Goal: Information Seeking & Learning: Check status

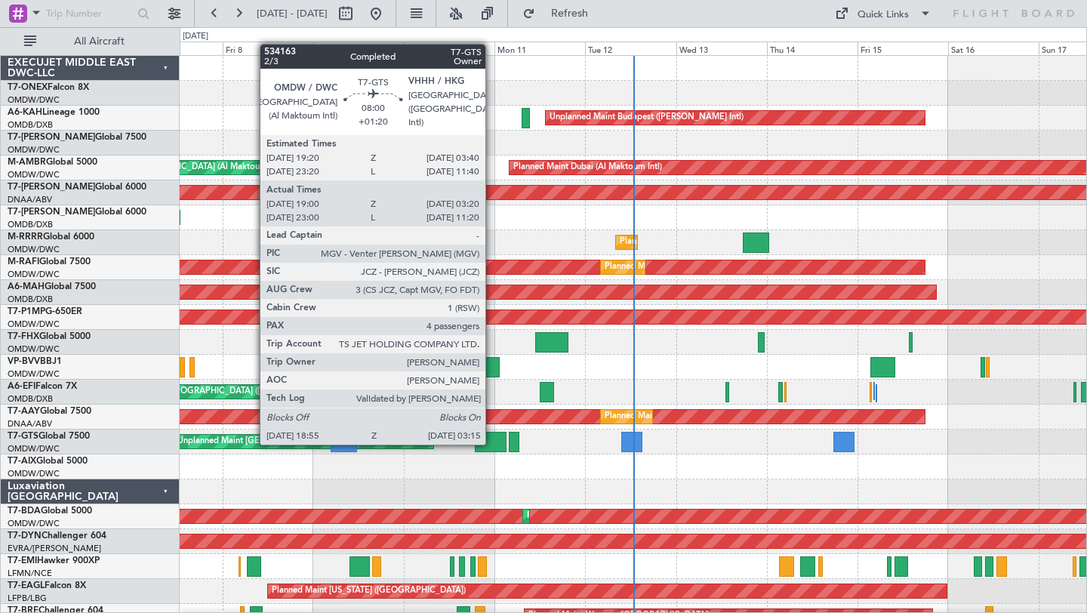
click at [491, 444] on div at bounding box center [491, 442] width 32 height 20
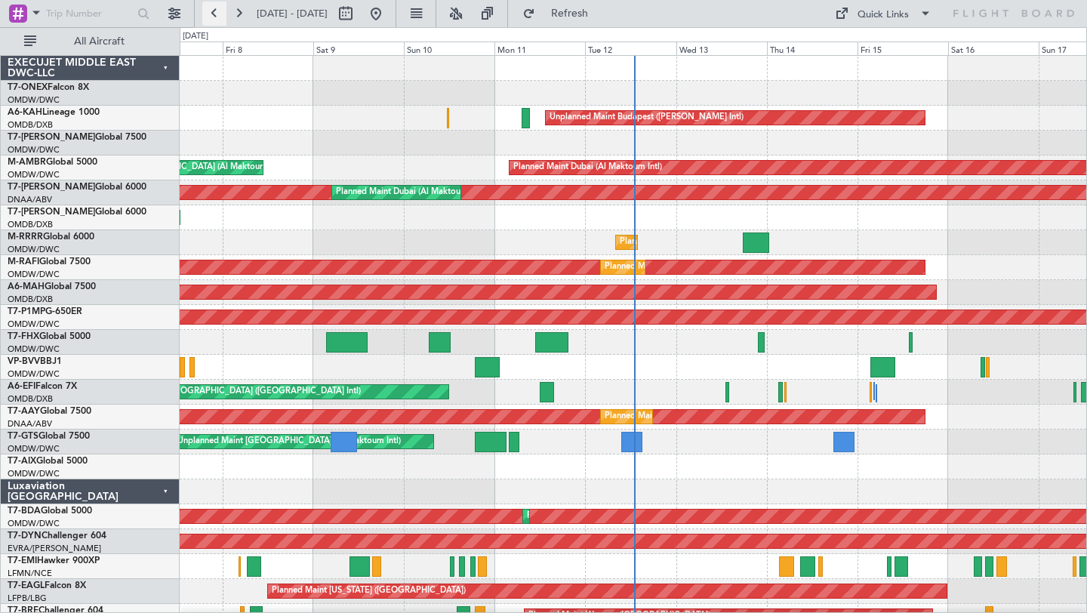
click at [212, 18] on button at bounding box center [214, 14] width 24 height 24
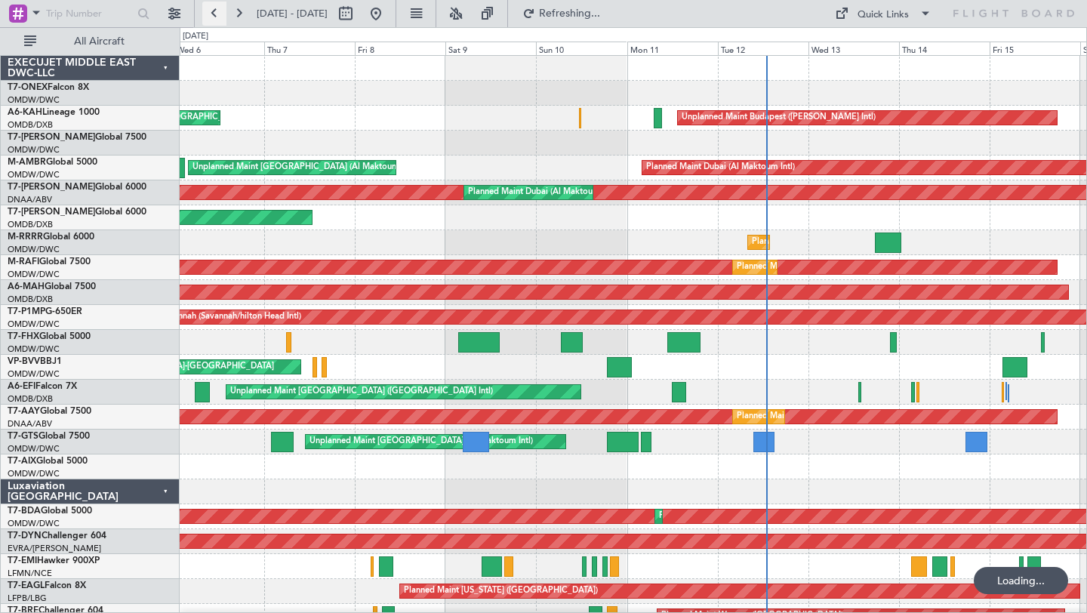
click at [212, 18] on button at bounding box center [214, 14] width 24 height 24
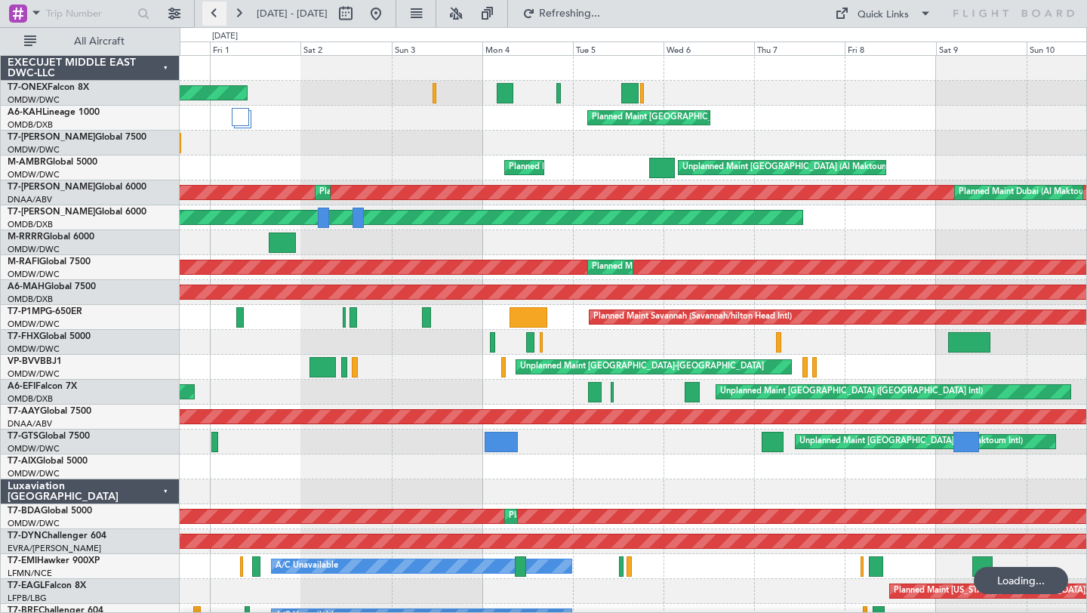
click at [212, 18] on button at bounding box center [214, 14] width 24 height 24
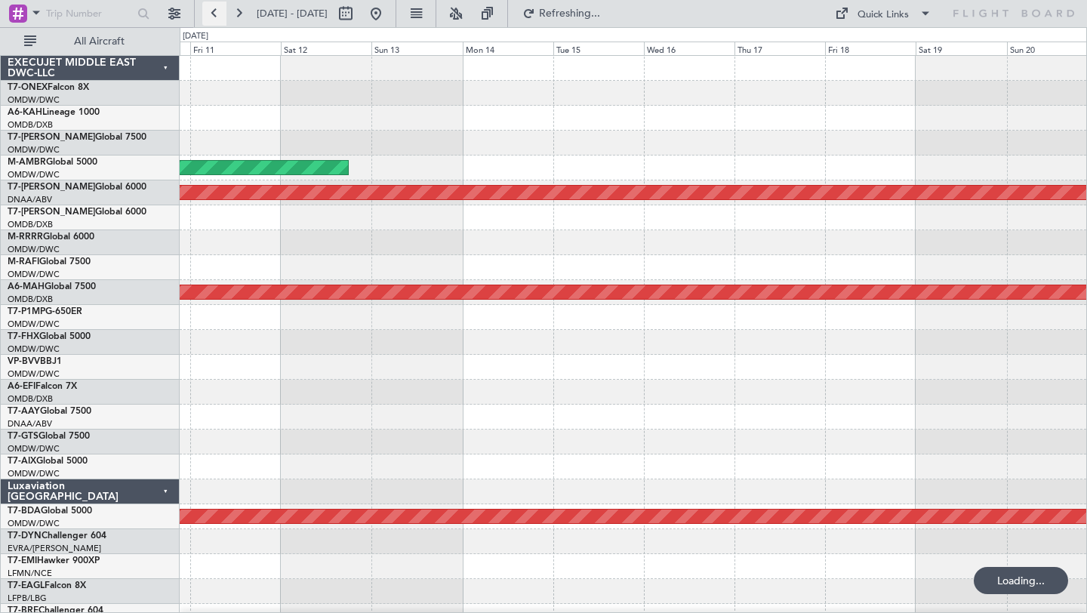
click at [212, 18] on button at bounding box center [214, 14] width 24 height 24
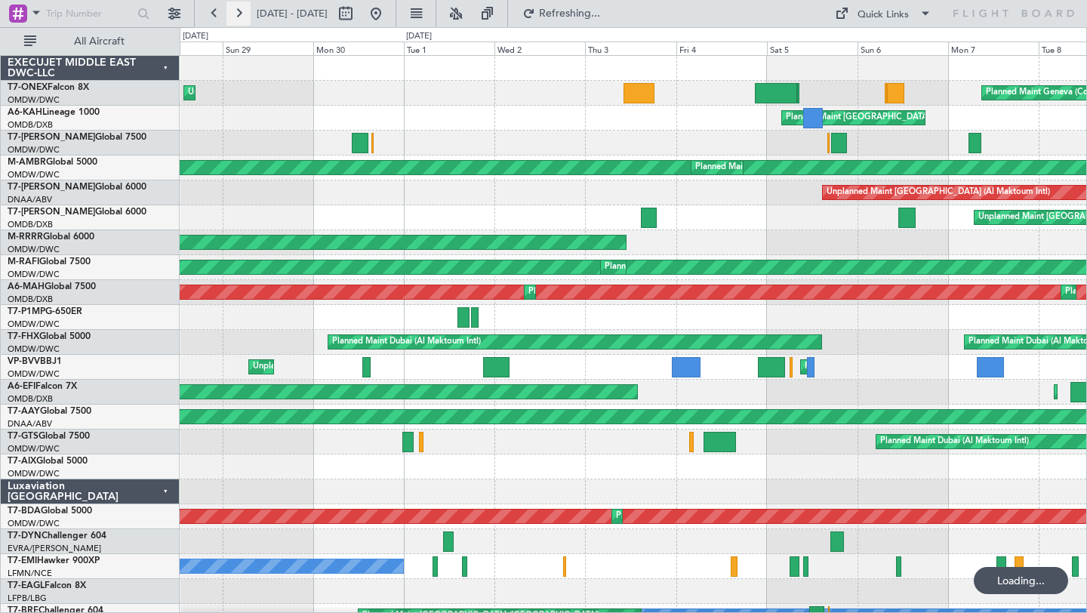
click at [239, 8] on button at bounding box center [238, 14] width 24 height 24
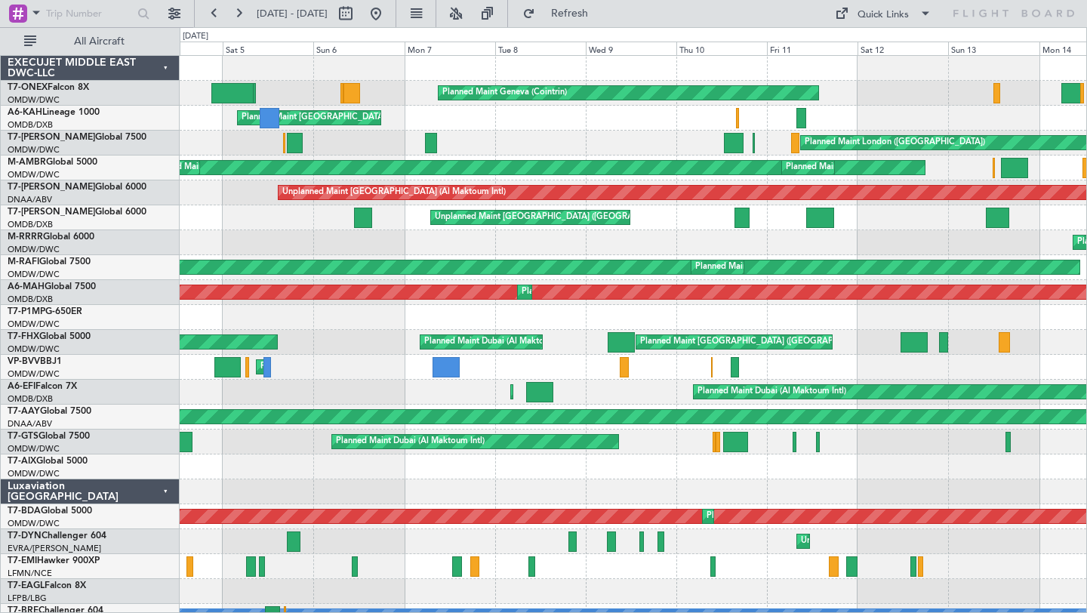
click at [596, 136] on div "Planned Maint London ([GEOGRAPHIC_DATA])" at bounding box center [633, 143] width 907 height 25
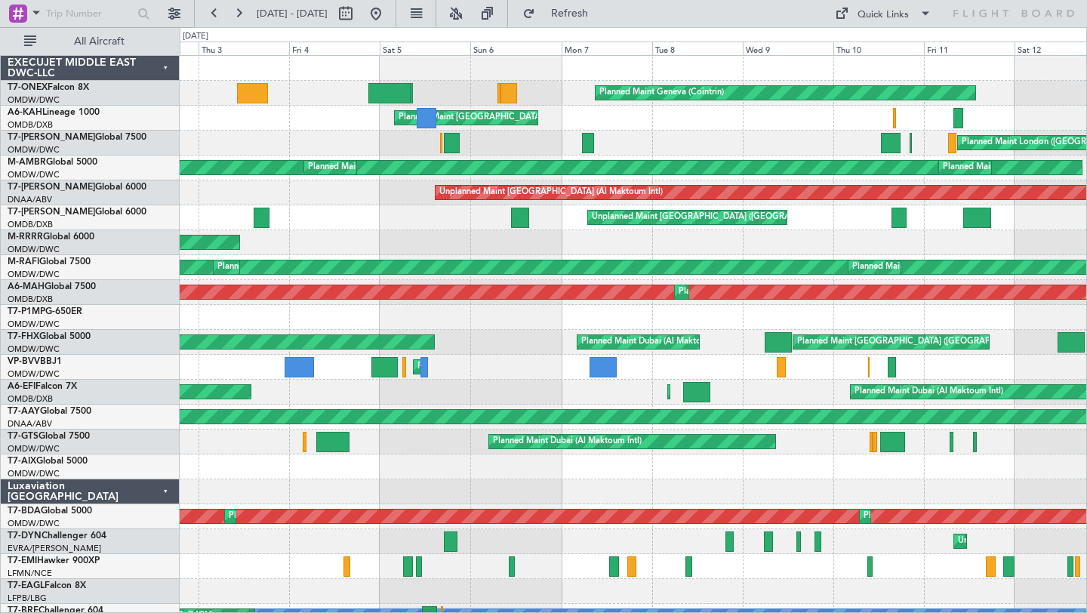
click at [505, 397] on div "Planned Maint Geneva (Cointrin) Planned Maint [GEOGRAPHIC_DATA] ([GEOGRAPHIC_DA…" at bounding box center [633, 517] width 907 height 922
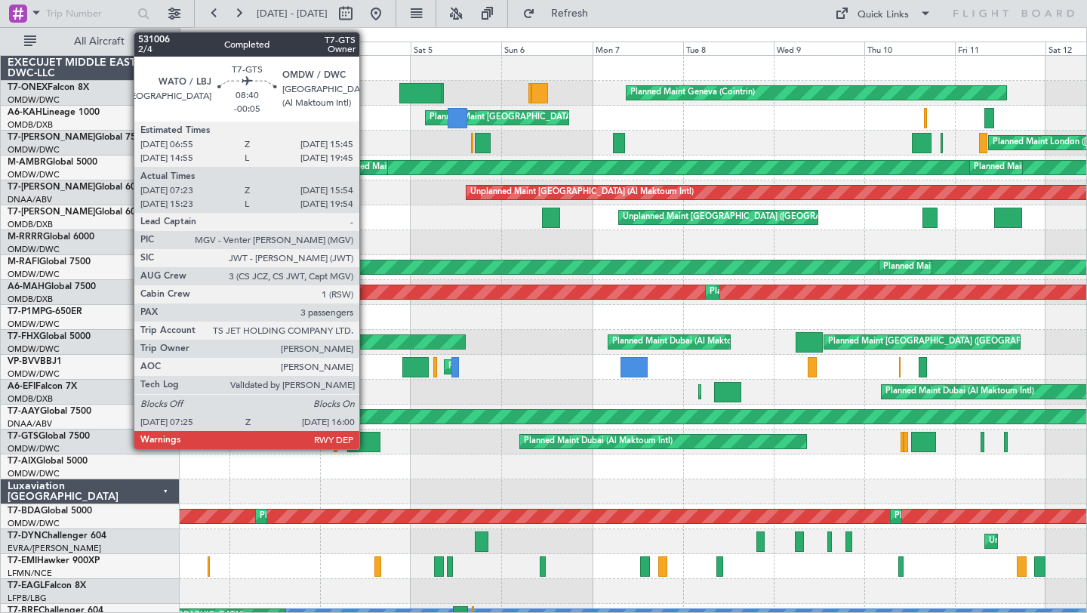
click at [366, 441] on div at bounding box center [363, 442] width 32 height 20
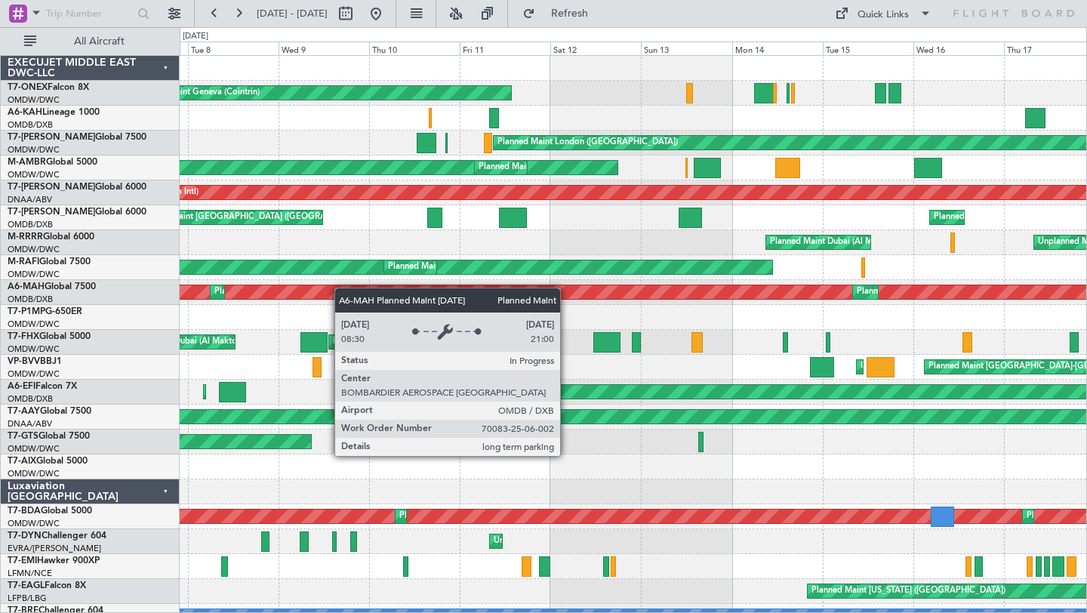
click at [149, 284] on div "Planned Maint Geneva (Cointrin) Planned Maint [GEOGRAPHIC_DATA] ([GEOGRAPHIC_DA…" at bounding box center [543, 320] width 1087 height 586
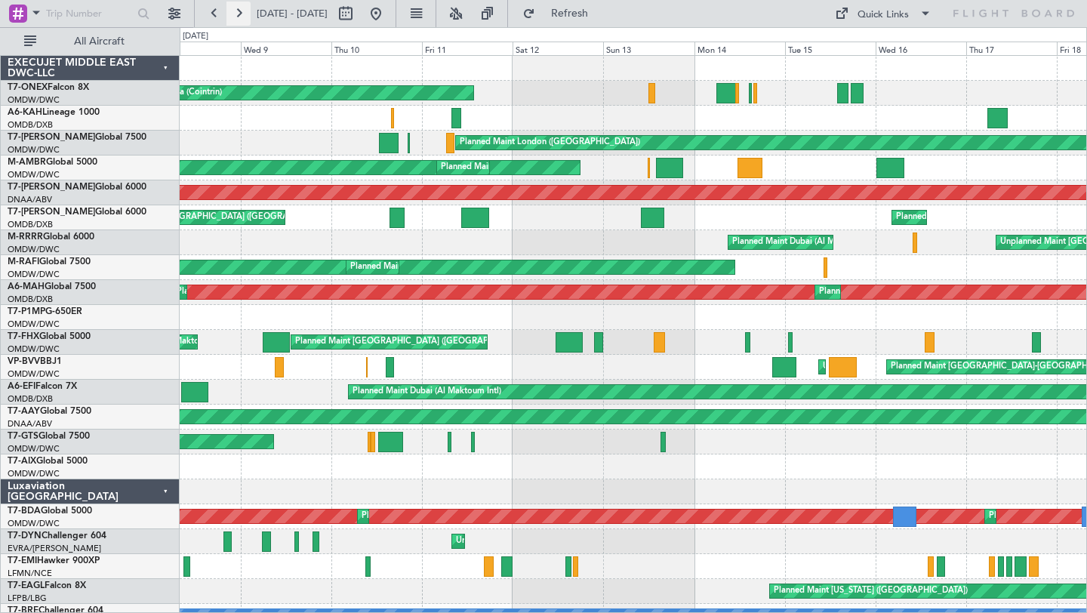
click at [240, 13] on button at bounding box center [238, 14] width 24 height 24
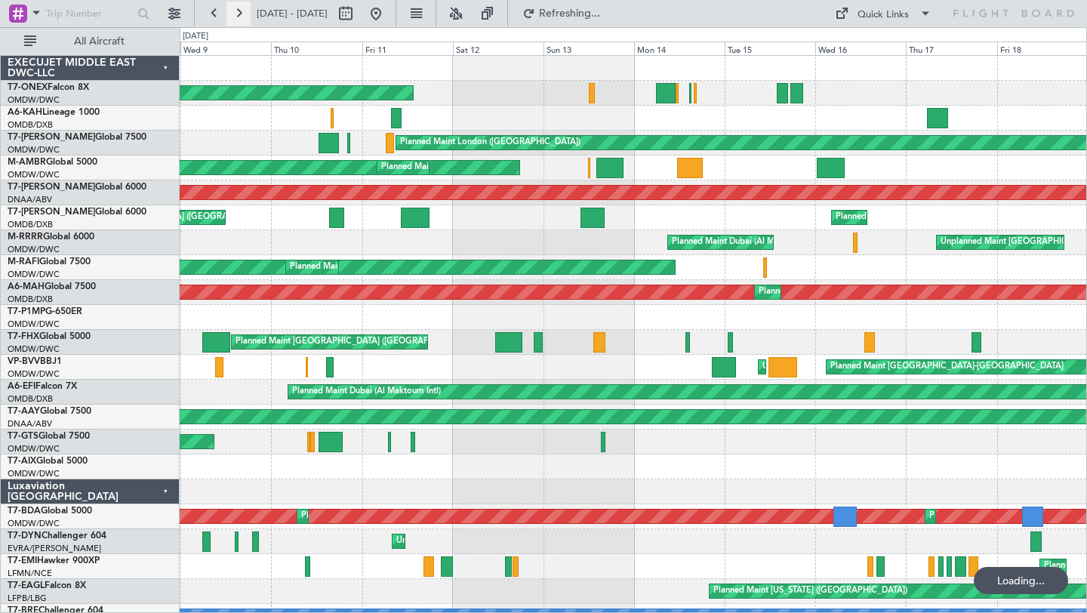
click at [240, 13] on button at bounding box center [238, 14] width 24 height 24
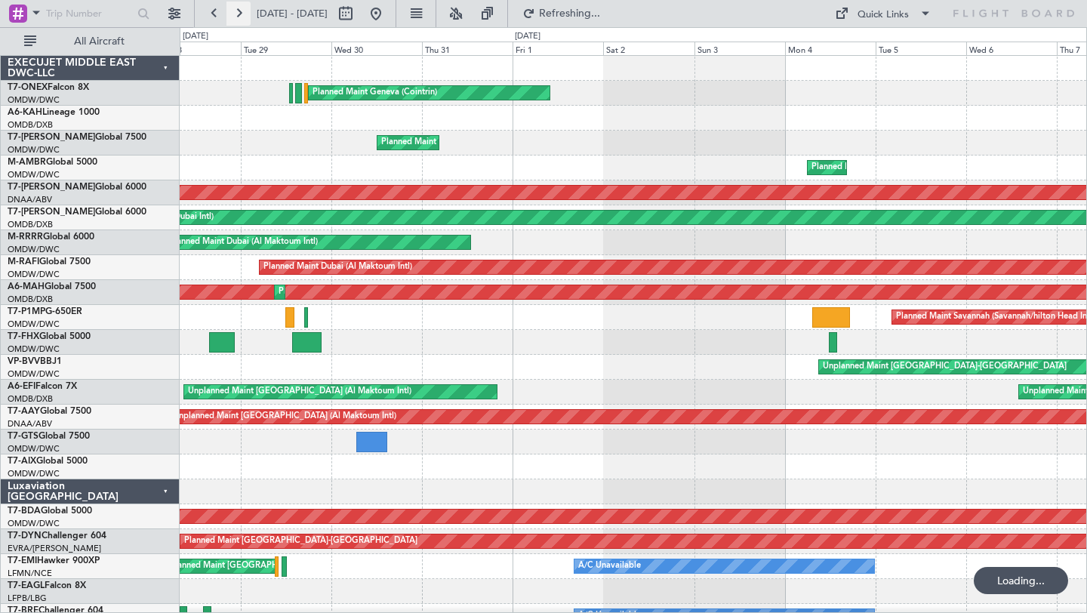
click at [240, 13] on button at bounding box center [238, 14] width 24 height 24
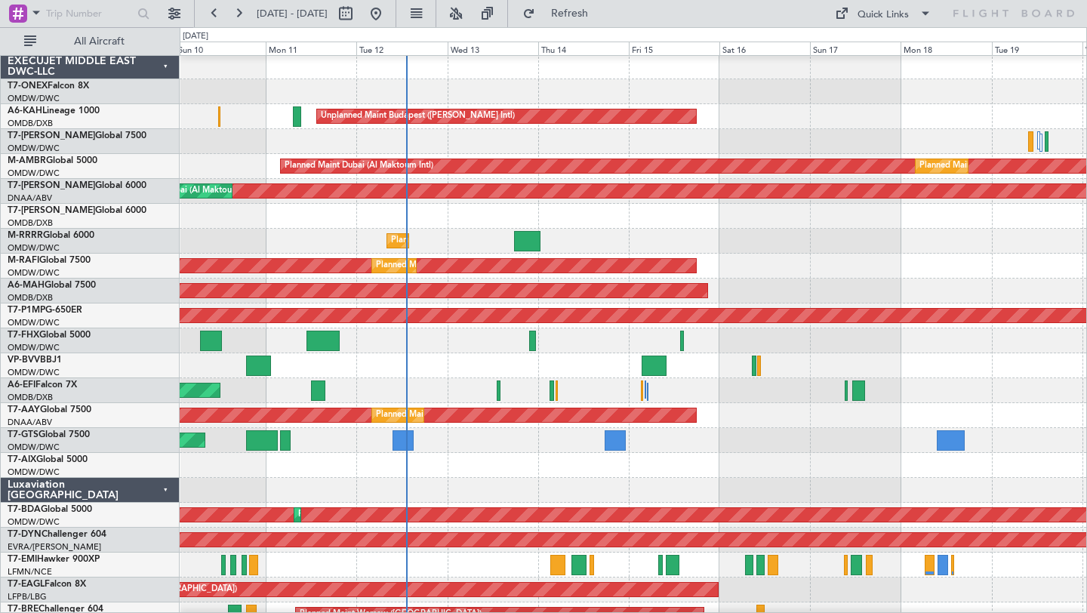
click at [458, 353] on div at bounding box center [633, 365] width 907 height 25
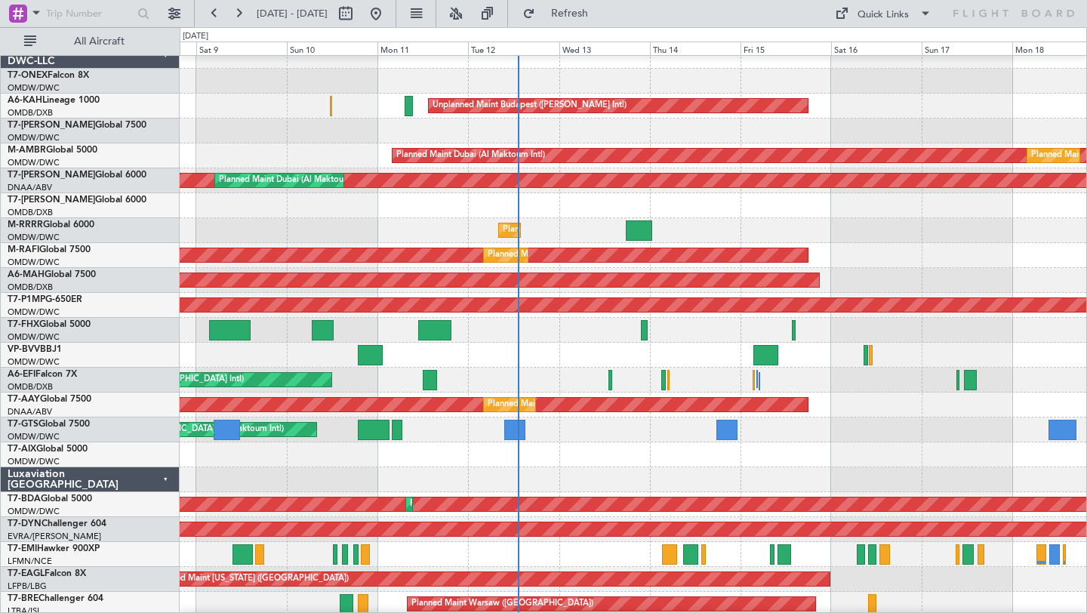
scroll to position [11, 0]
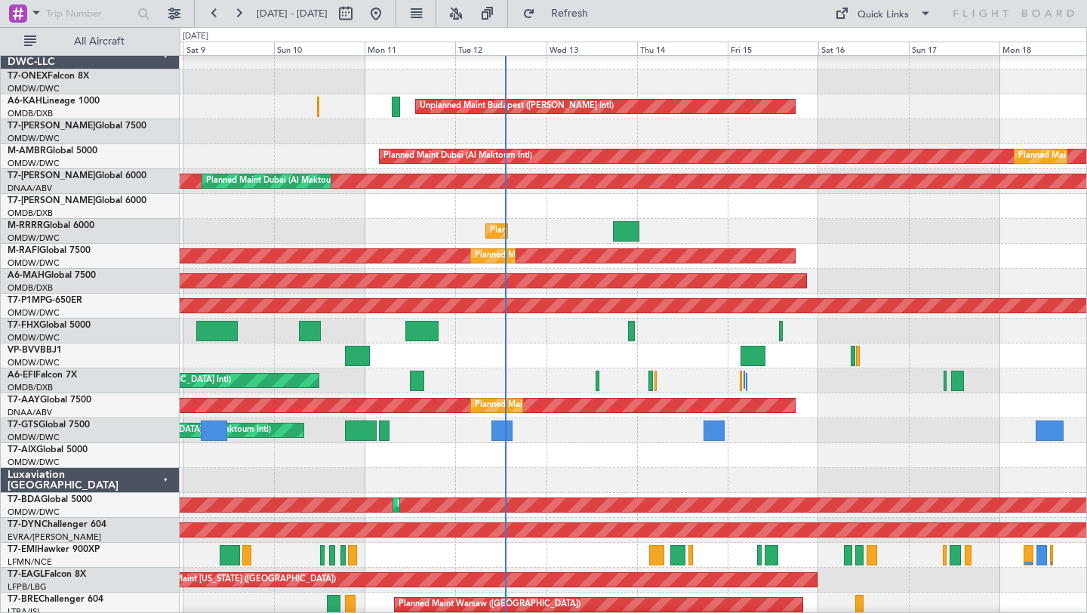
click at [496, 205] on div "AOG Maint [GEOGRAPHIC_DATA] (Dubai Intl)" at bounding box center [633, 206] width 907 height 25
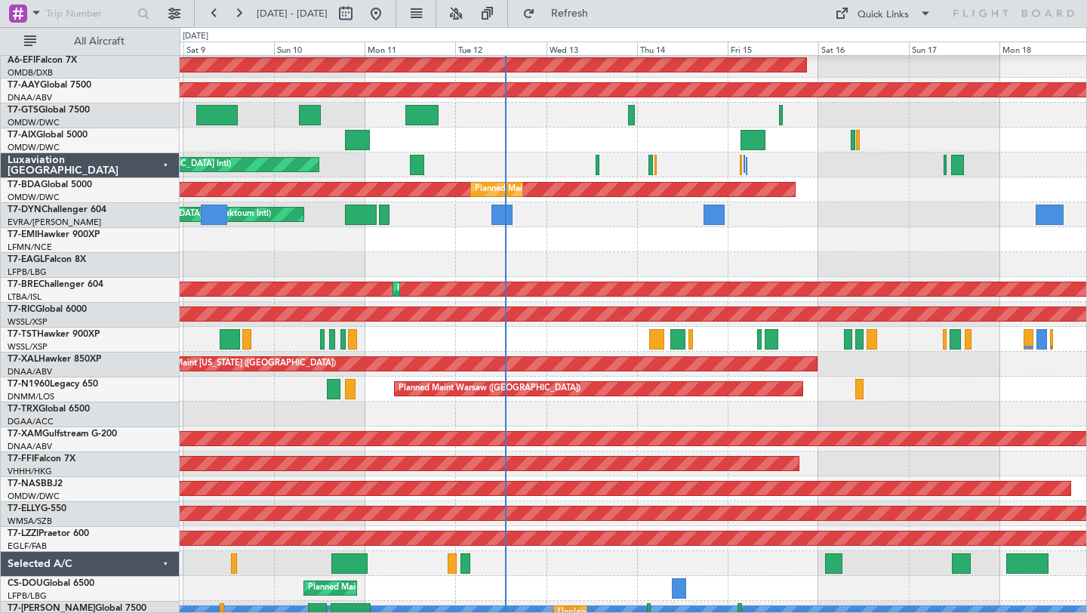
scroll to position [364, 0]
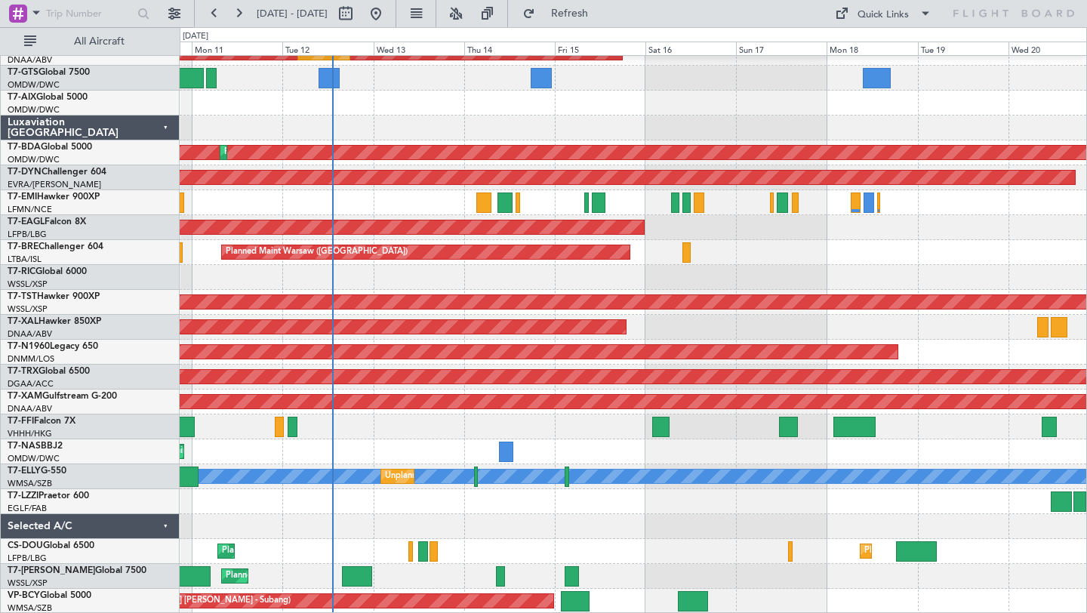
click at [636, 565] on div "Planned Maint [GEOGRAPHIC_DATA] ([GEOGRAPHIC_DATA])" at bounding box center [633, 576] width 907 height 25
